Goal: Information Seeking & Learning: Learn about a topic

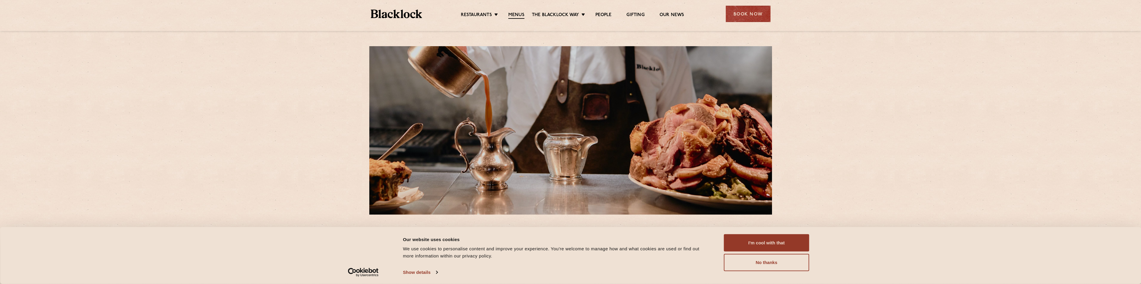
click at [517, 15] on link "Menus" at bounding box center [516, 15] width 16 height 7
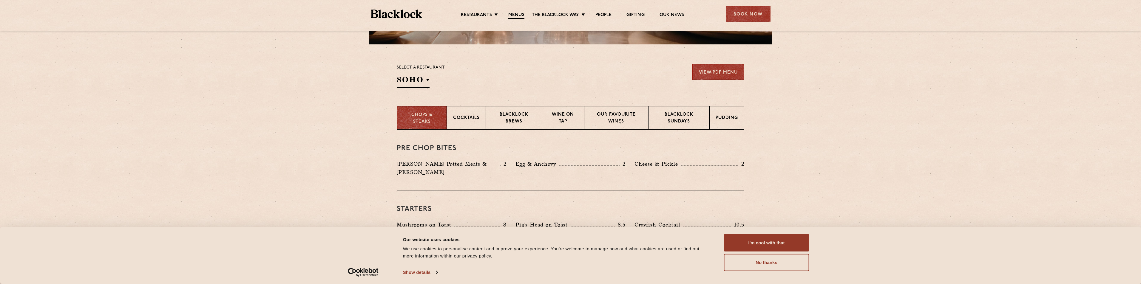
scroll to position [179, 0]
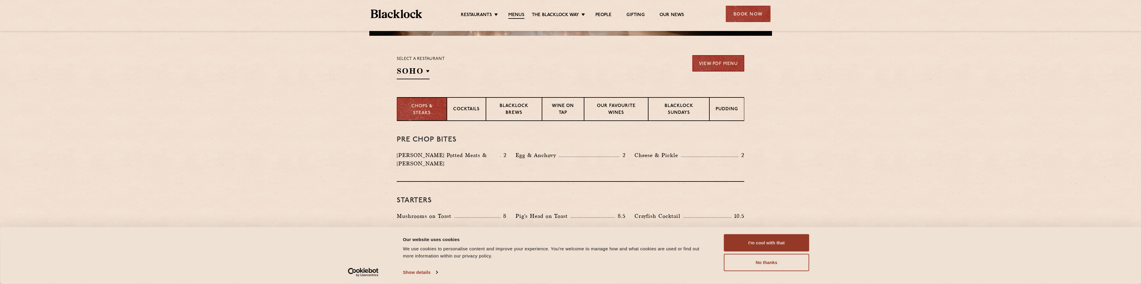
click at [428, 70] on h2 "SOHO" at bounding box center [413, 72] width 33 height 13
click at [0, 0] on p "City" at bounding box center [0, 0] width 0 height 0
click at [724, 59] on link "View PDF Menu" at bounding box center [718, 63] width 52 height 16
click at [676, 112] on p "Blacklock Sundays" at bounding box center [678, 110] width 49 height 14
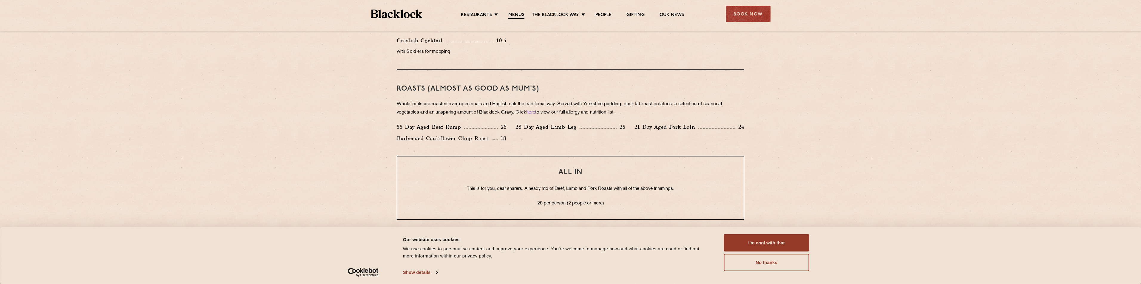
scroll to position [417, 0]
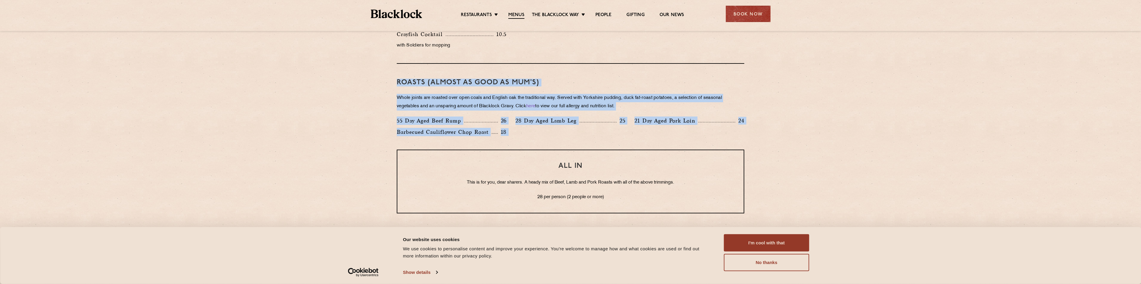
drag, startPoint x: 389, startPoint y: 81, endPoint x: 540, endPoint y: 152, distance: 166.9
click at [540, 152] on div "Eye openers If you had a big [DATE] or need a little booster to kickstart your …" at bounding box center [570, 137] width 362 height 508
click at [540, 152] on div "ALL IN This is for you, dear sharers. A heady mix of Beef, Lamb and Pork Roasts…" at bounding box center [570, 182] width 347 height 64
drag, startPoint x: 540, startPoint y: 152, endPoint x: 364, endPoint y: 76, distance: 192.2
click at [364, 76] on section "Eye openers If you had a big [DATE] or need a little booster to kickstart your …" at bounding box center [570, 137] width 1141 height 508
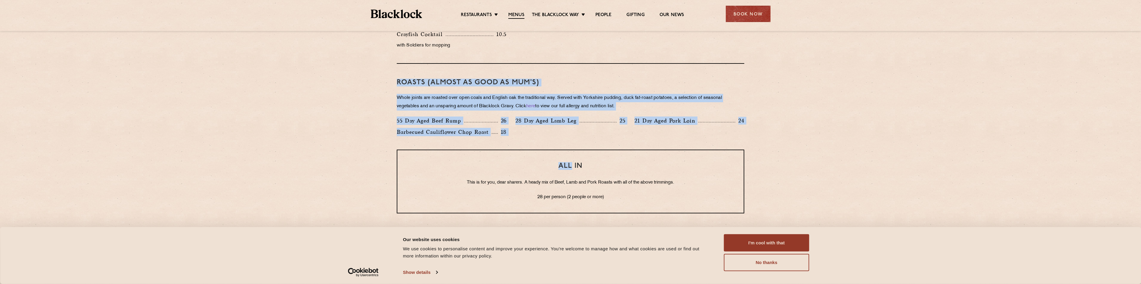
click at [364, 76] on section "Eye openers If you had a big [DATE] or need a little booster to kickstart your …" at bounding box center [570, 137] width 1141 height 508
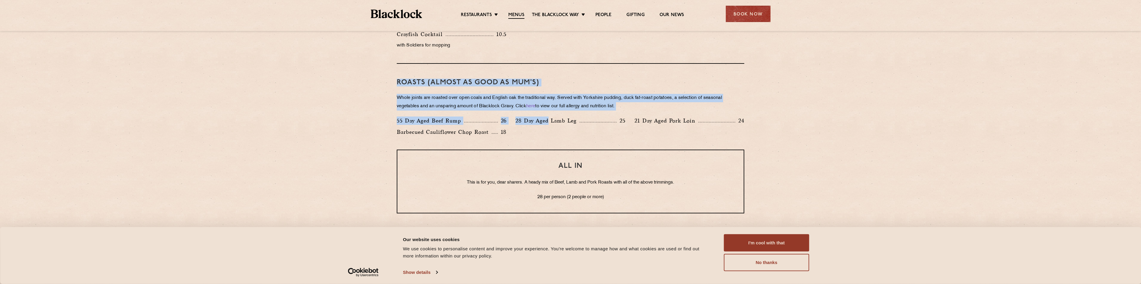
drag, startPoint x: 364, startPoint y: 76, endPoint x: 538, endPoint y: 144, distance: 187.3
click at [538, 144] on section "Eye openers If you had a big [DATE] or need a little booster to kickstart your …" at bounding box center [570, 137] width 1141 height 508
click at [538, 144] on div "Roasts (Almost as good as Mum's) Whole joints are roasted over open coals and E…" at bounding box center [570, 107] width 347 height 86
drag, startPoint x: 537, startPoint y: 148, endPoint x: 399, endPoint y: 96, distance: 146.8
click at [399, 96] on div "Roasts (Almost as good as Mum's) Whole joints are roasted over open coals and E…" at bounding box center [570, 107] width 347 height 86
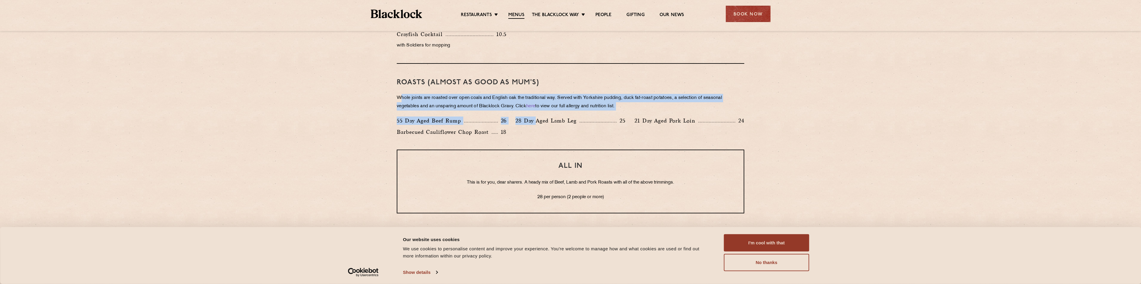
click at [399, 96] on p "Whole joints are roasted over open coals and English oak the traditional way. S…" at bounding box center [570, 102] width 347 height 17
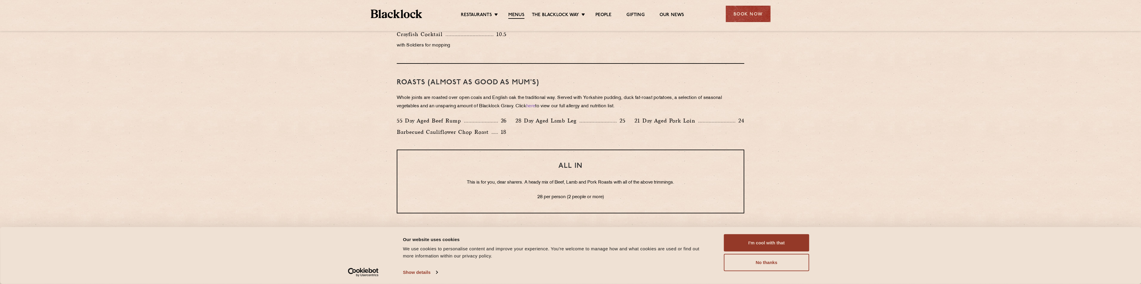
click at [195, 130] on section "Eye openers If you had a big [DATE] or need a little booster to kickstart your …" at bounding box center [570, 137] width 1141 height 508
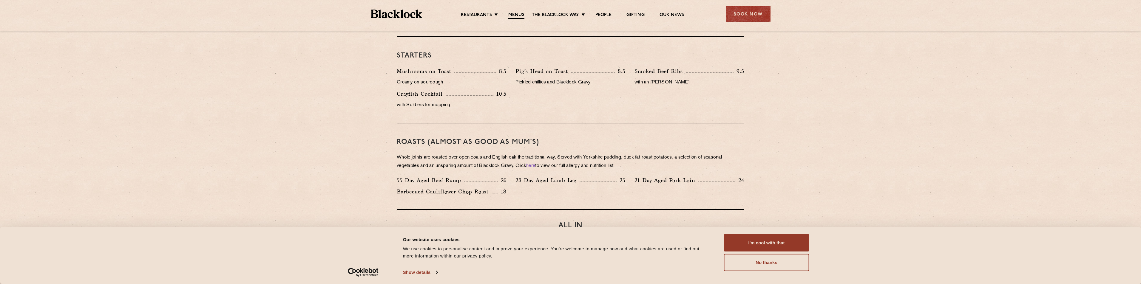
scroll to position [149, 0]
